Goal: Transaction & Acquisition: Purchase product/service

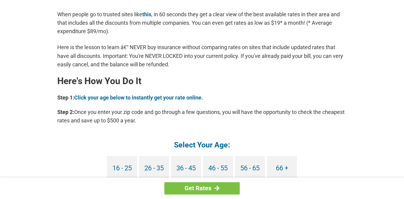
scroll to position [513, 0]
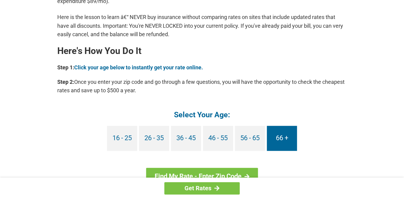
click at [283, 137] on link "66 +" at bounding box center [282, 138] width 30 height 25
